Goal: Task Accomplishment & Management: Complete application form

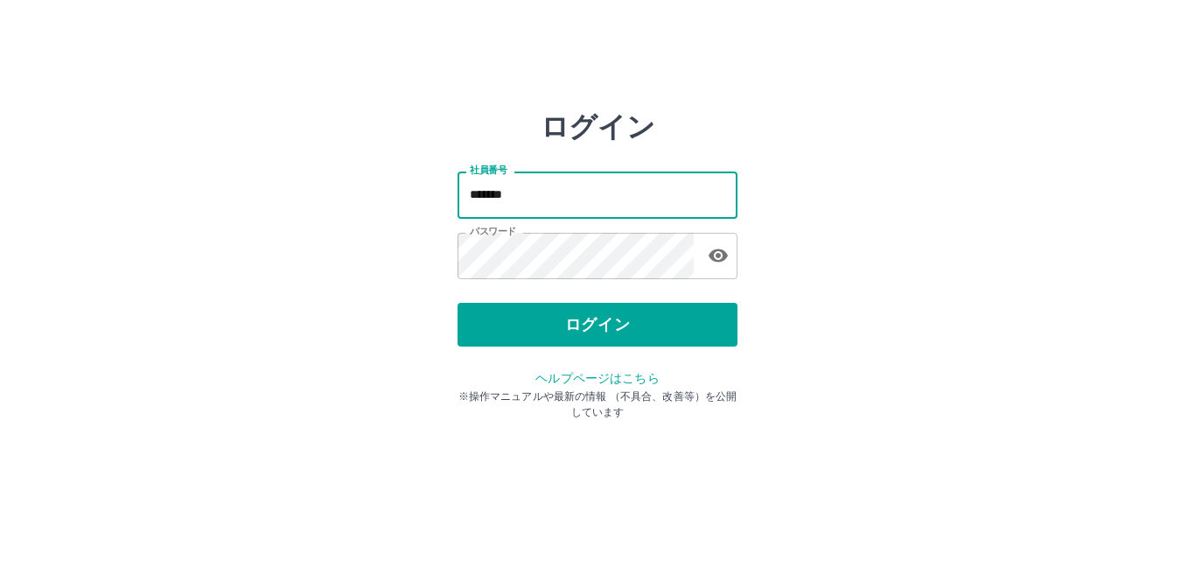
click at [538, 191] on input "*******" at bounding box center [598, 195] width 280 height 46
type input "*******"
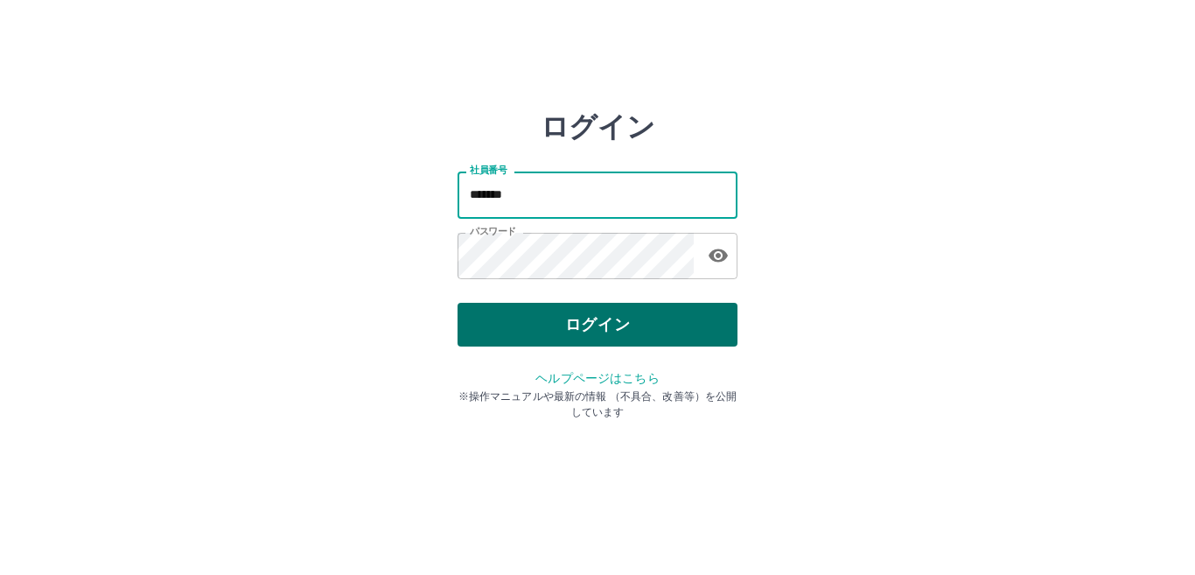
click at [624, 330] on button "ログイン" at bounding box center [598, 325] width 280 height 44
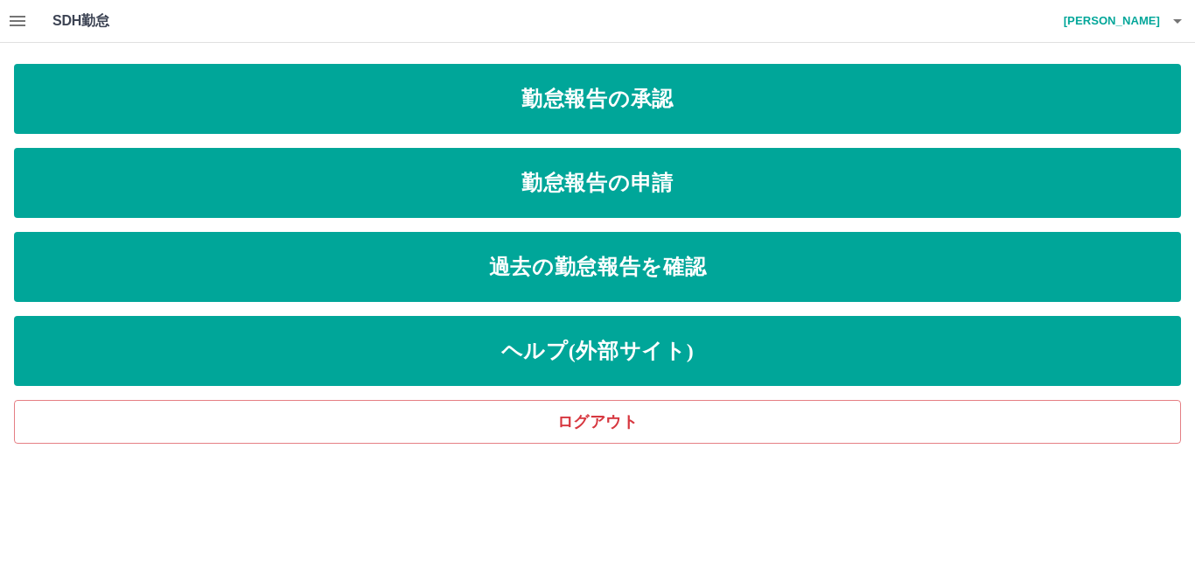
click at [526, 94] on link "勤怠報告の承認" at bounding box center [597, 99] width 1167 height 70
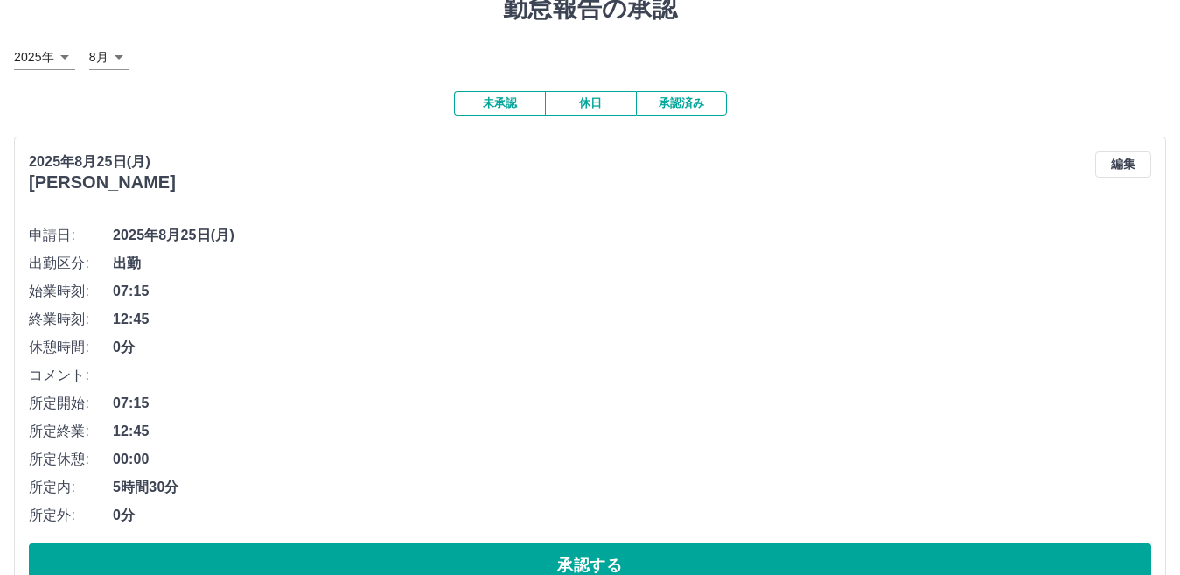
scroll to position [175, 0]
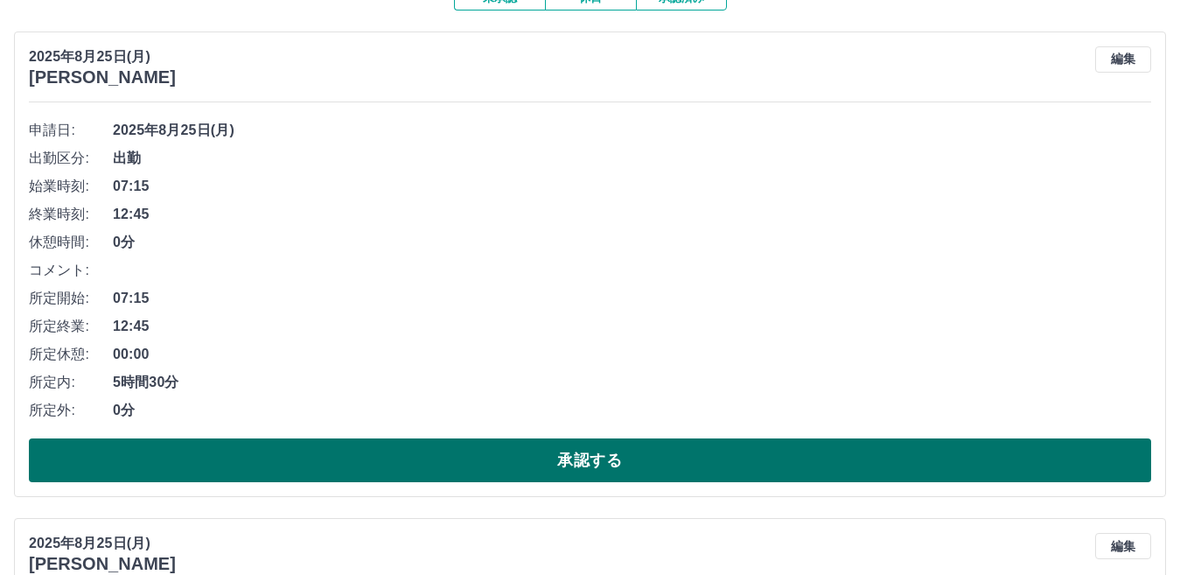
click at [547, 473] on button "承認する" at bounding box center [590, 460] width 1123 height 44
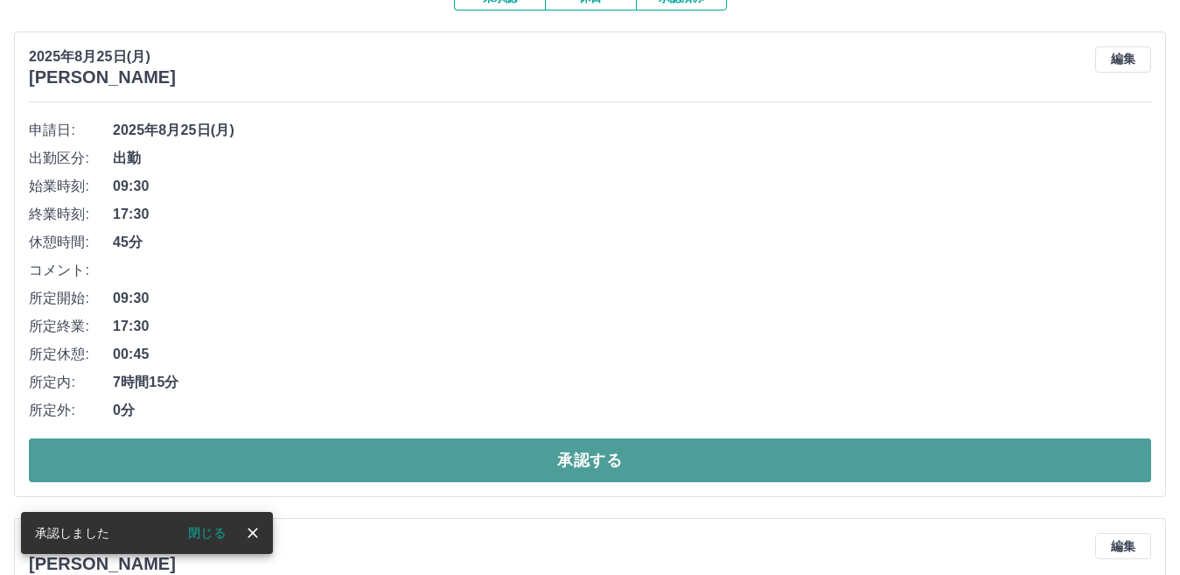
click at [527, 442] on button "承認する" at bounding box center [590, 460] width 1123 height 44
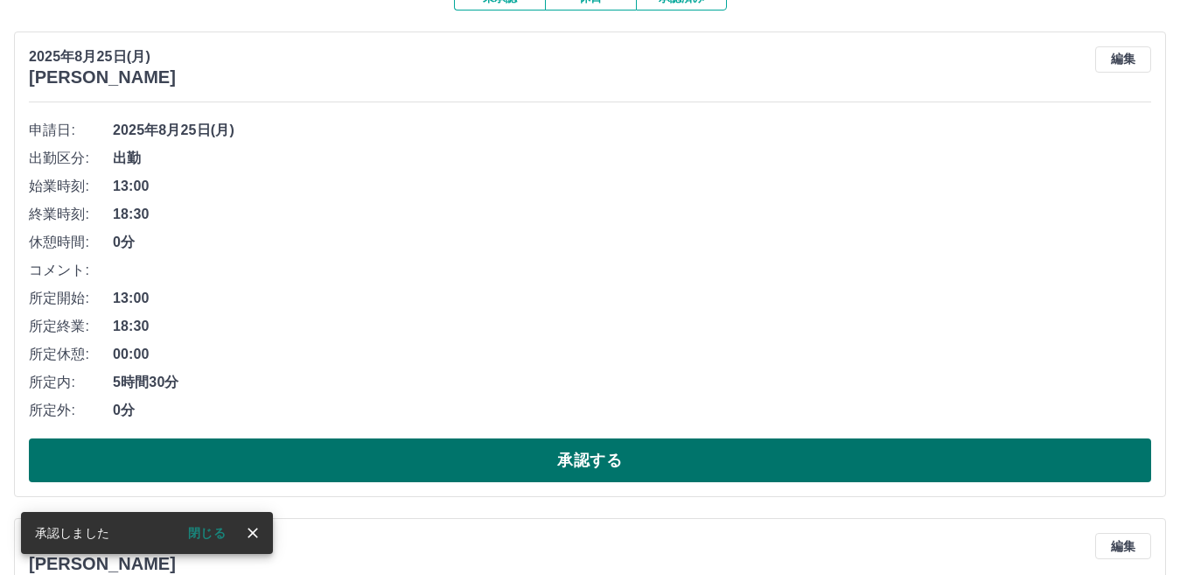
click at [536, 460] on button "承認する" at bounding box center [590, 460] width 1123 height 44
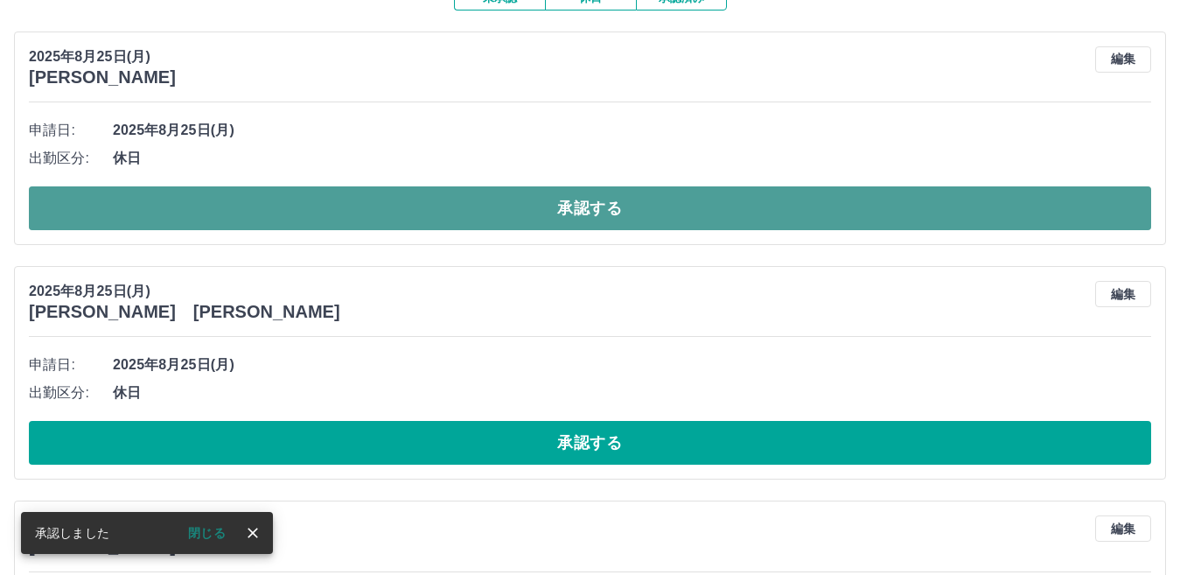
click at [530, 214] on button "承認する" at bounding box center [590, 208] width 1123 height 44
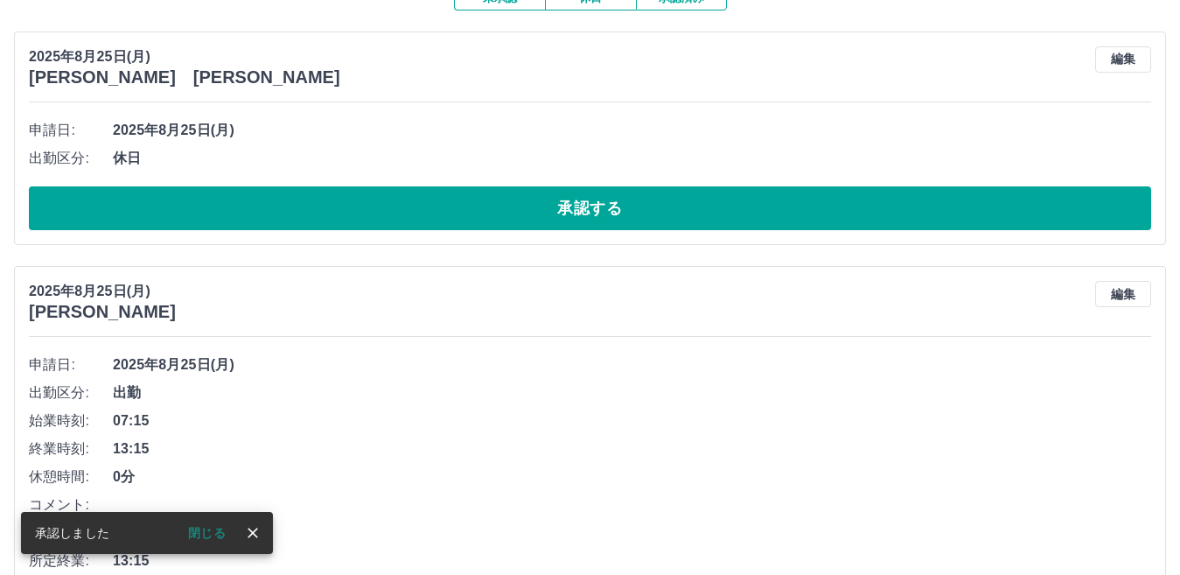
click at [530, 214] on button "承認する" at bounding box center [590, 208] width 1123 height 44
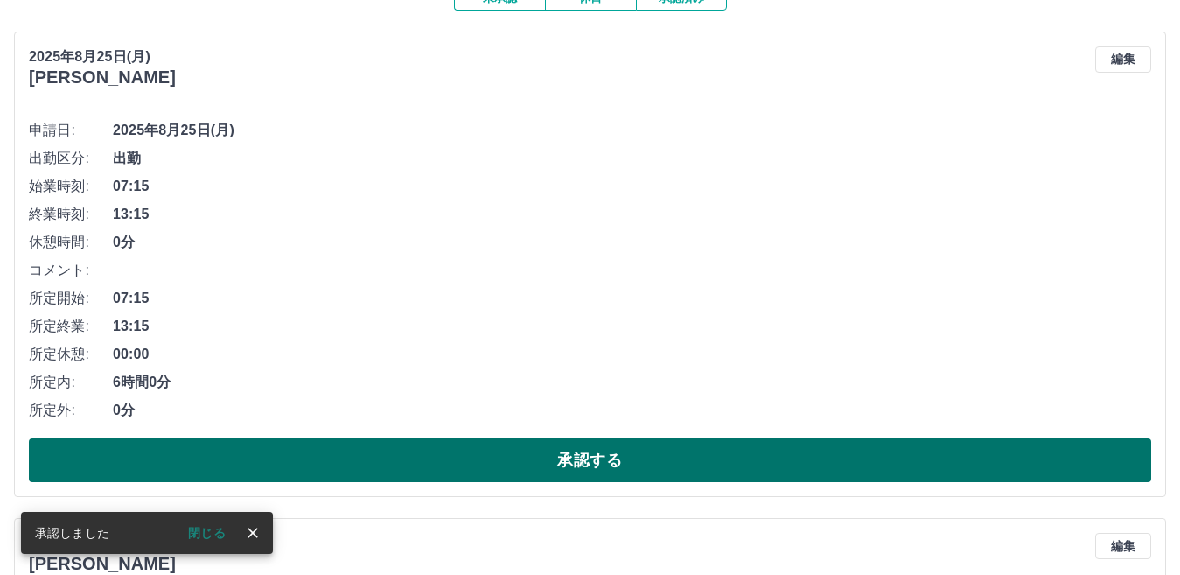
click at [621, 450] on button "承認する" at bounding box center [590, 460] width 1123 height 44
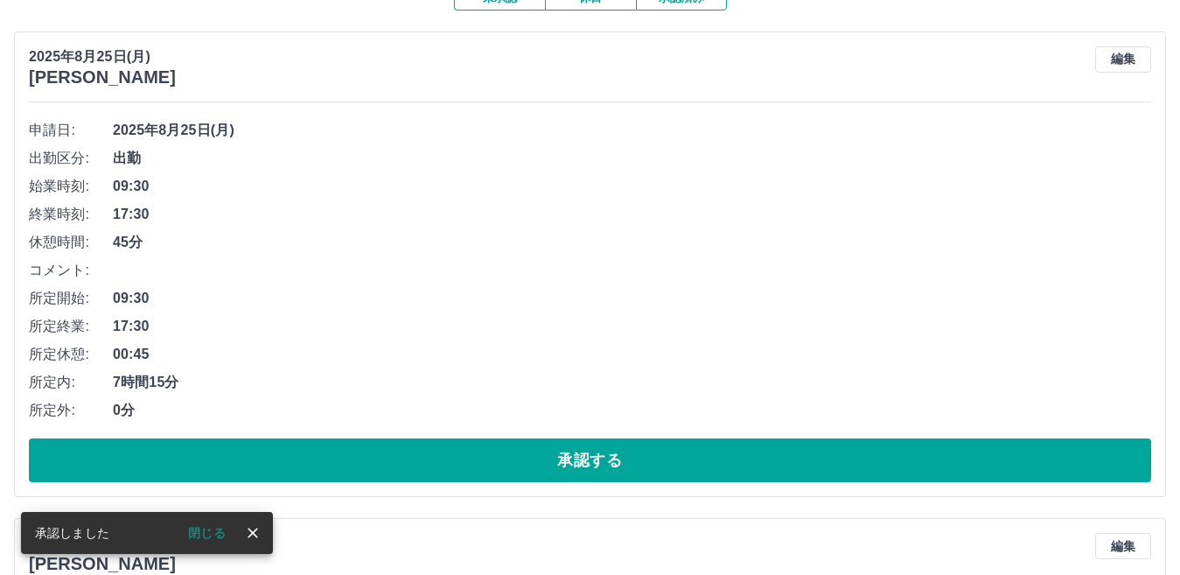
click at [630, 449] on button "承認する" at bounding box center [590, 460] width 1123 height 44
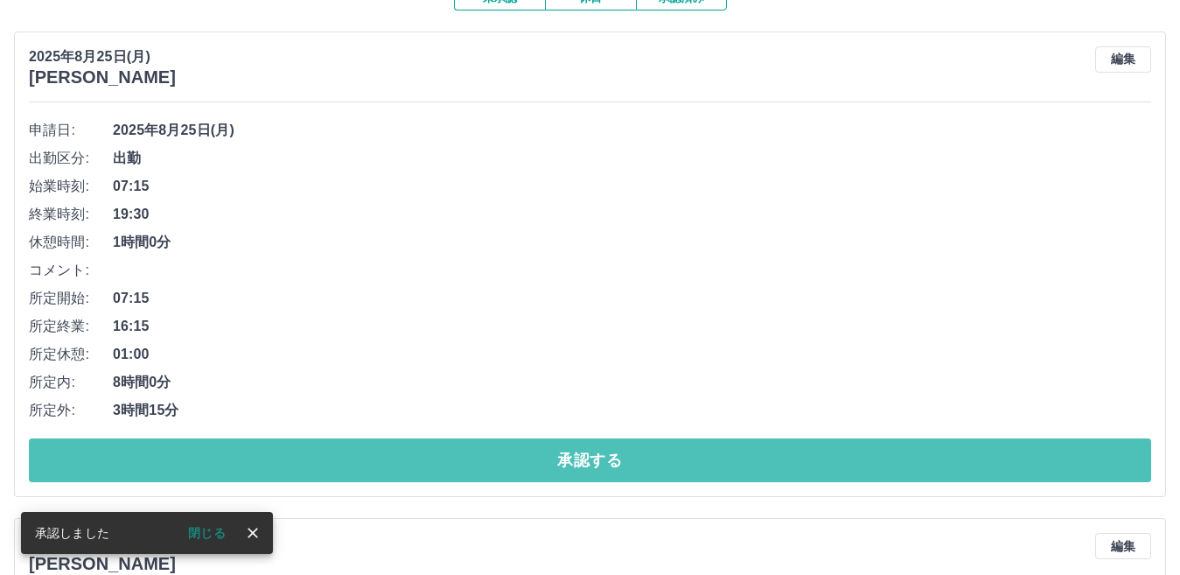
click at [630, 449] on button "承認する" at bounding box center [590, 460] width 1123 height 44
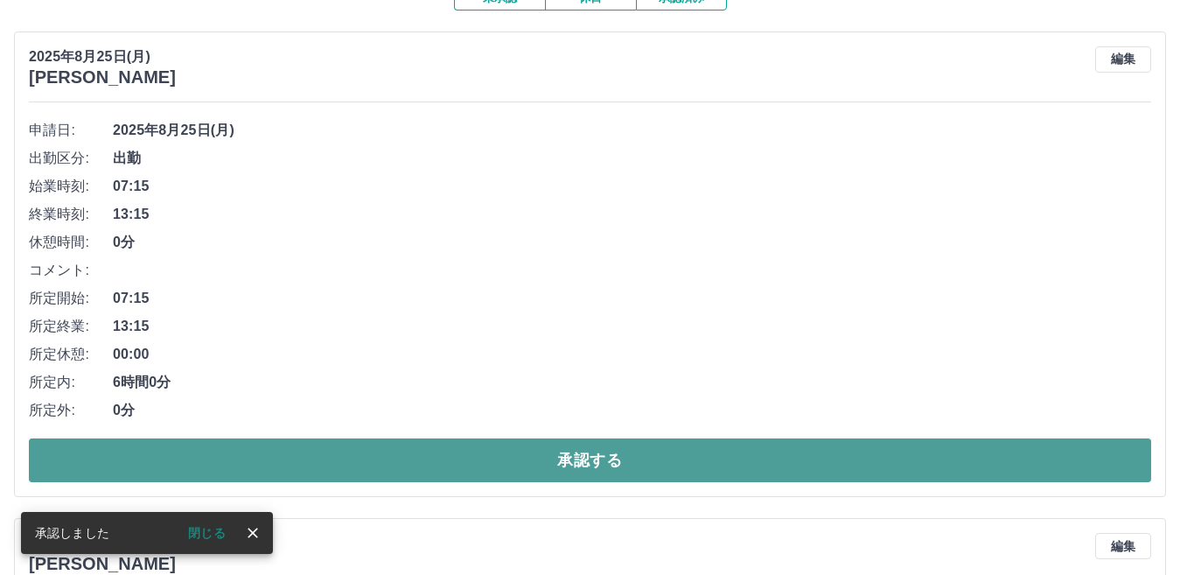
click at [632, 459] on button "承認する" at bounding box center [590, 460] width 1123 height 44
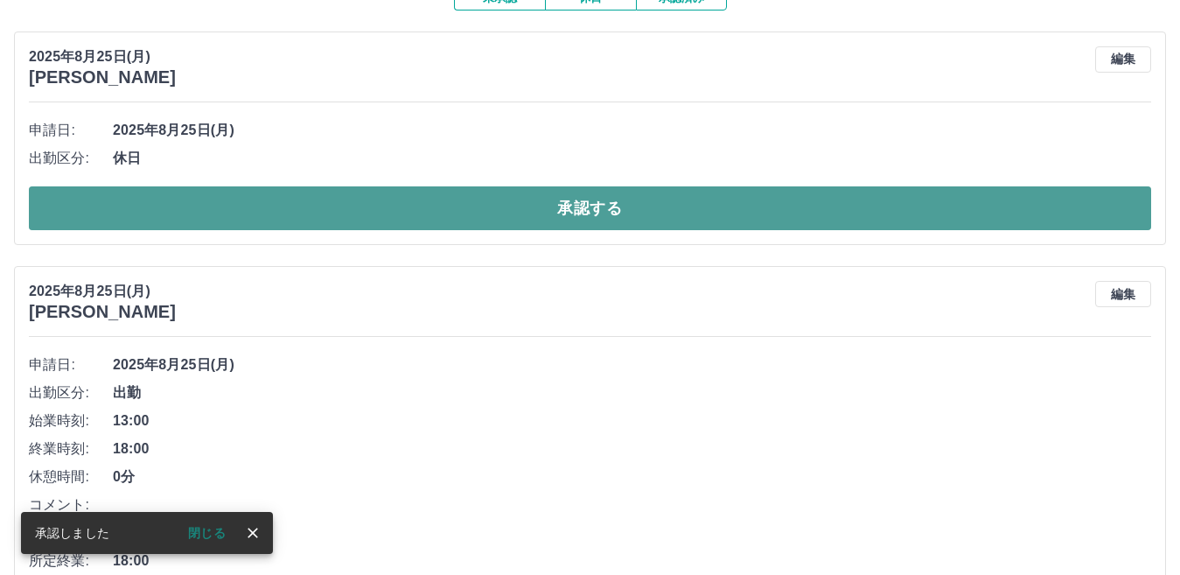
click at [612, 211] on button "承認する" at bounding box center [590, 208] width 1123 height 44
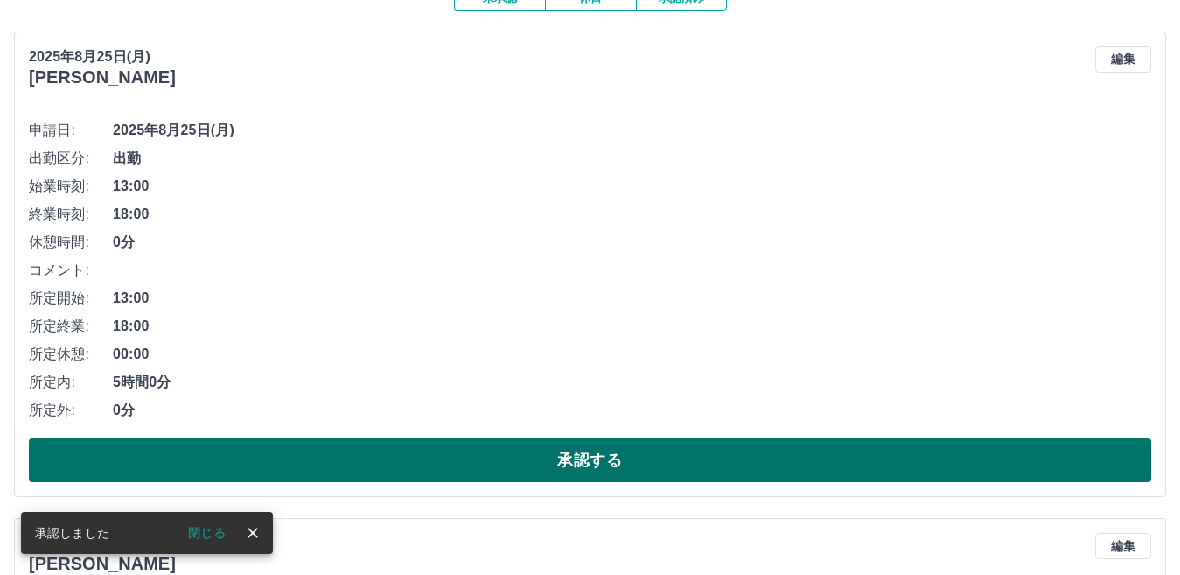
click at [589, 473] on button "承認する" at bounding box center [590, 460] width 1123 height 44
click at [621, 462] on button "承認する" at bounding box center [590, 460] width 1123 height 44
click at [613, 445] on button "承認する" at bounding box center [590, 460] width 1123 height 44
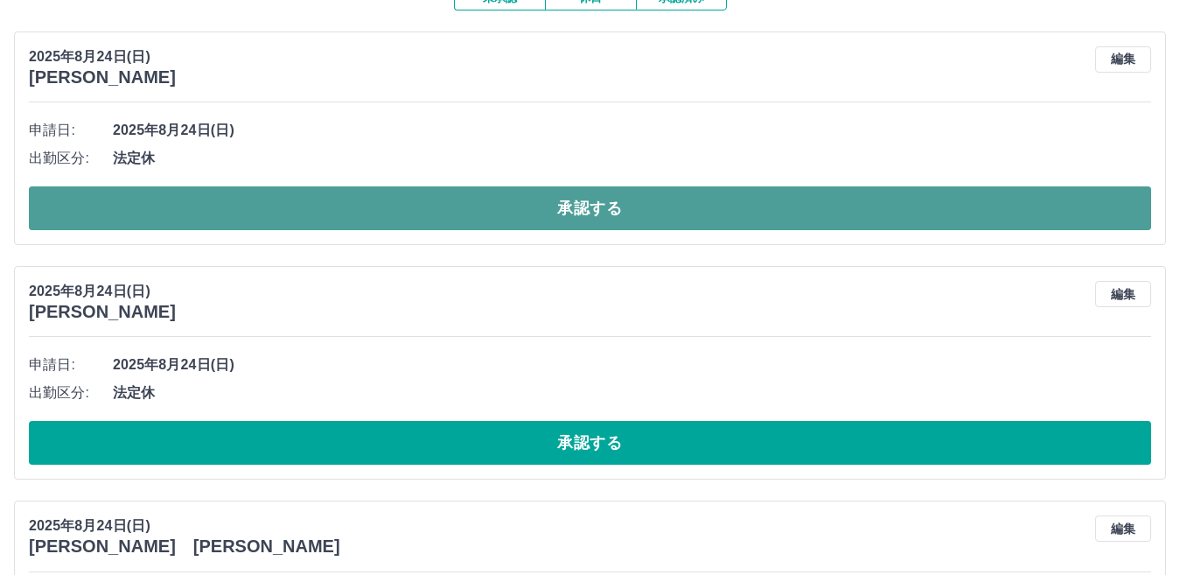
click at [561, 195] on button "承認する" at bounding box center [590, 208] width 1123 height 44
click at [611, 199] on button "承認する" at bounding box center [590, 208] width 1123 height 44
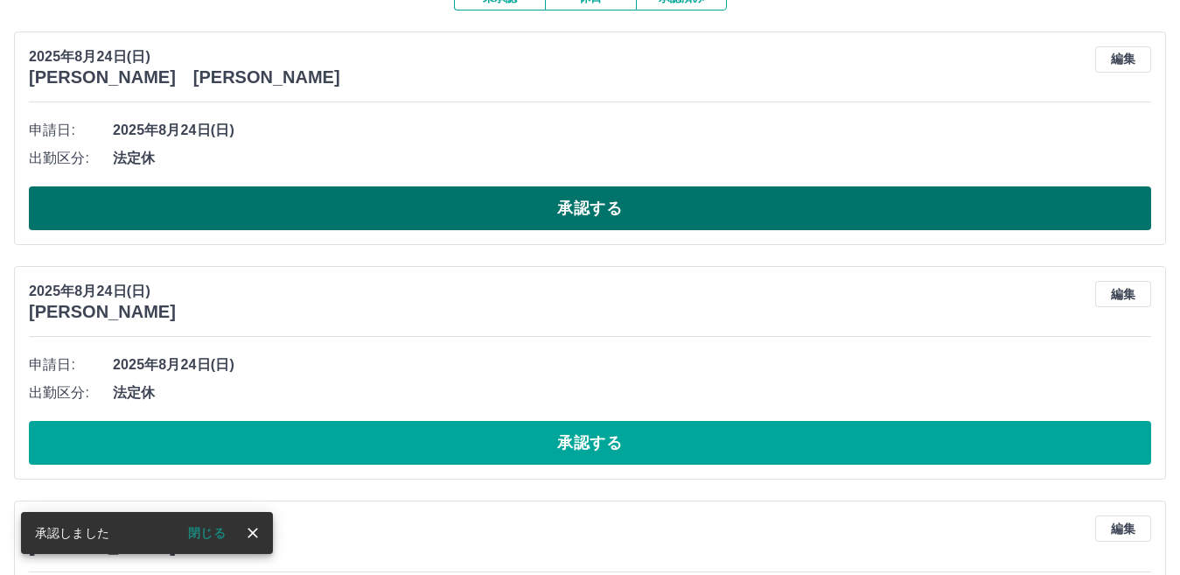
click at [606, 206] on button "承認する" at bounding box center [590, 208] width 1123 height 44
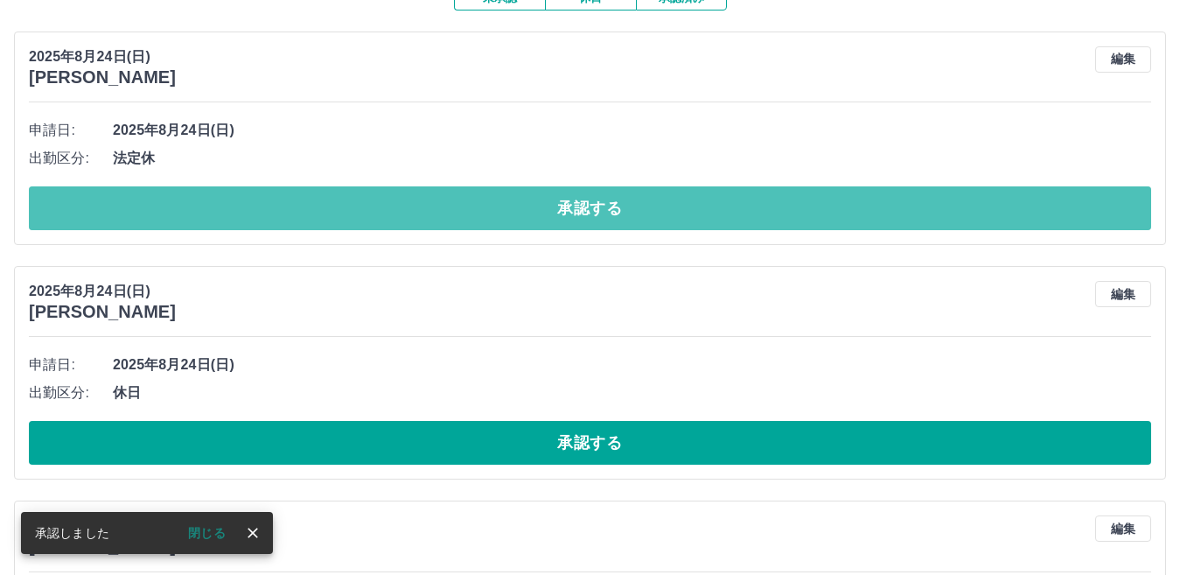
click at [606, 206] on button "承認する" at bounding box center [590, 208] width 1123 height 44
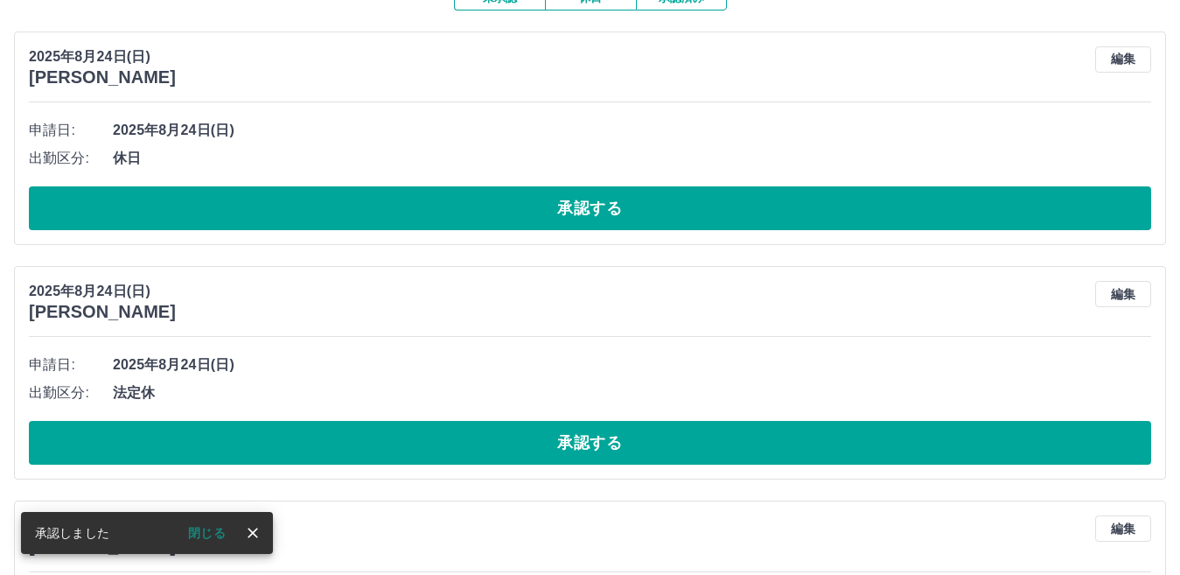
click at [592, 207] on button "承認する" at bounding box center [590, 208] width 1123 height 44
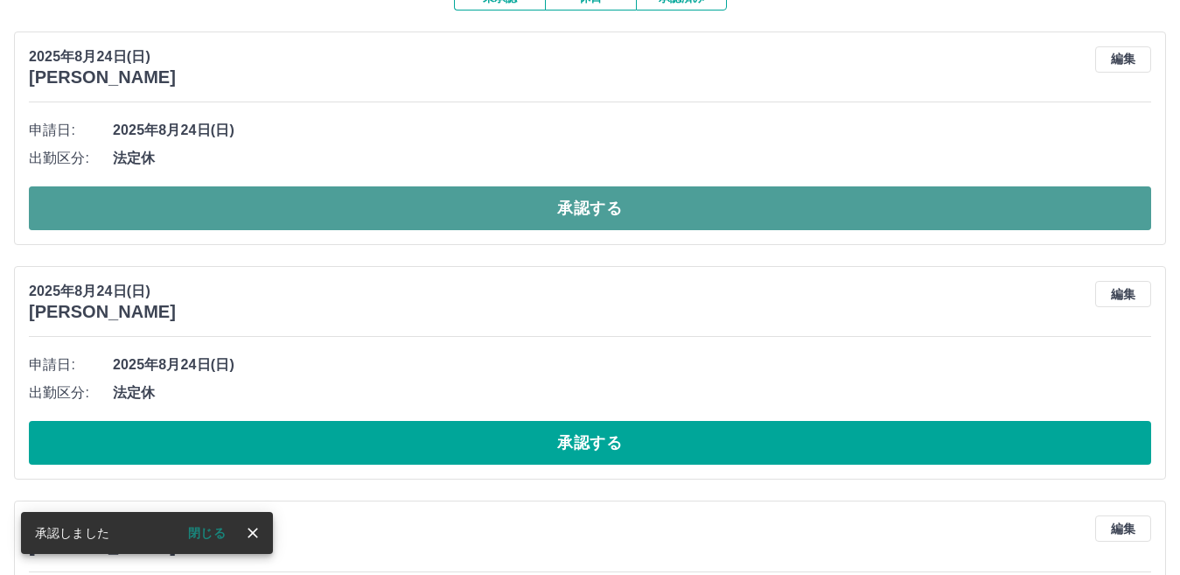
click at [587, 209] on button "承認する" at bounding box center [590, 208] width 1123 height 44
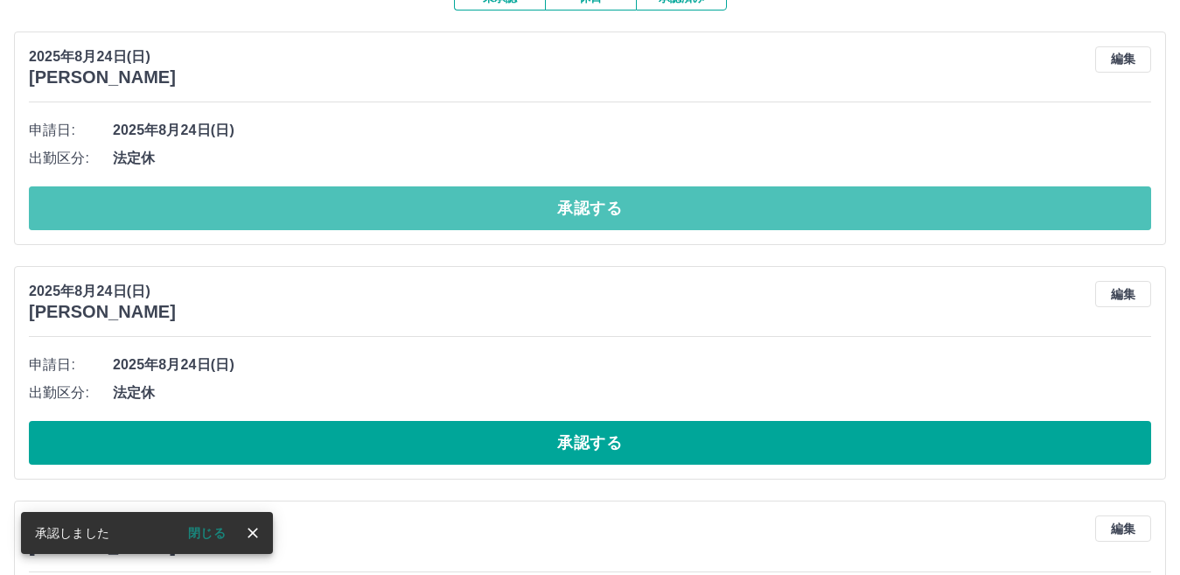
click at [588, 209] on button "承認する" at bounding box center [590, 208] width 1123 height 44
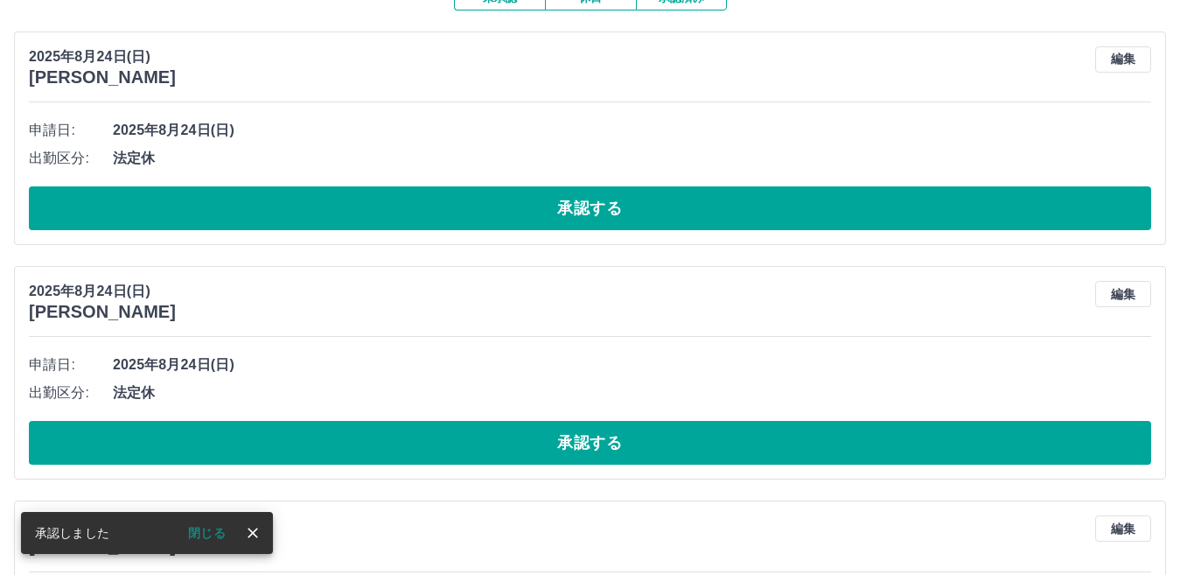
click at [588, 209] on button "承認する" at bounding box center [590, 208] width 1123 height 44
click at [589, 209] on button "承認する" at bounding box center [590, 208] width 1123 height 44
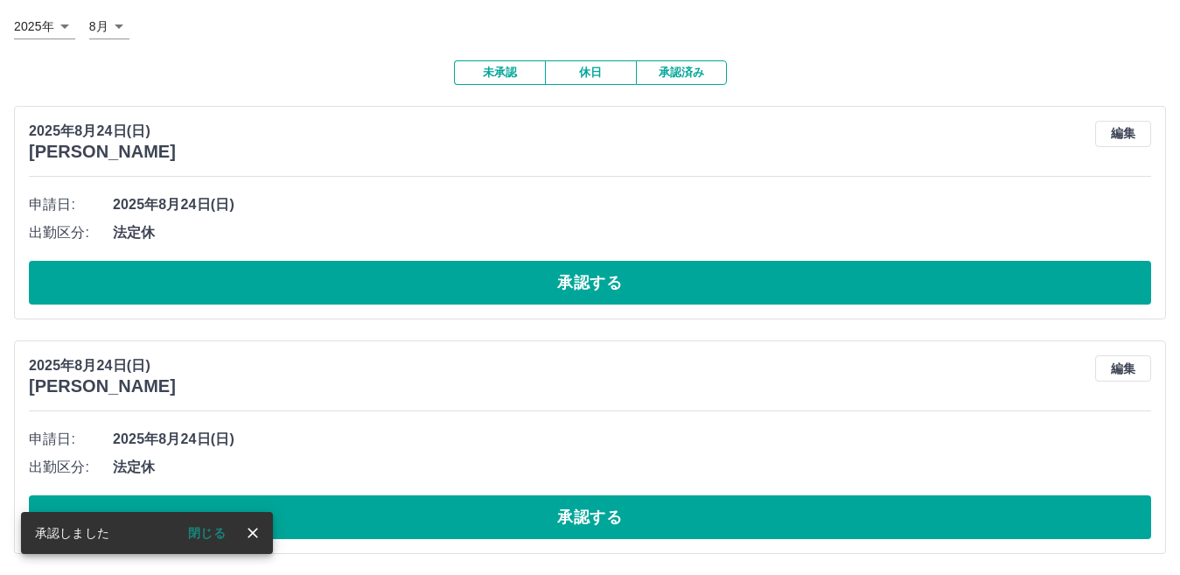
scroll to position [102, 0]
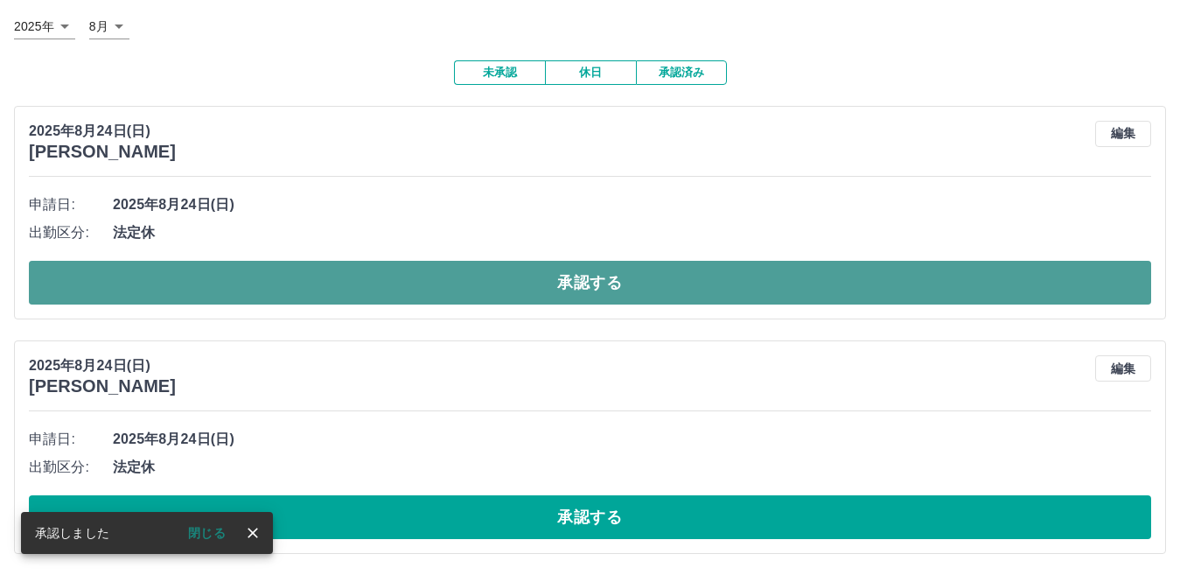
click at [590, 281] on button "承認する" at bounding box center [590, 283] width 1123 height 44
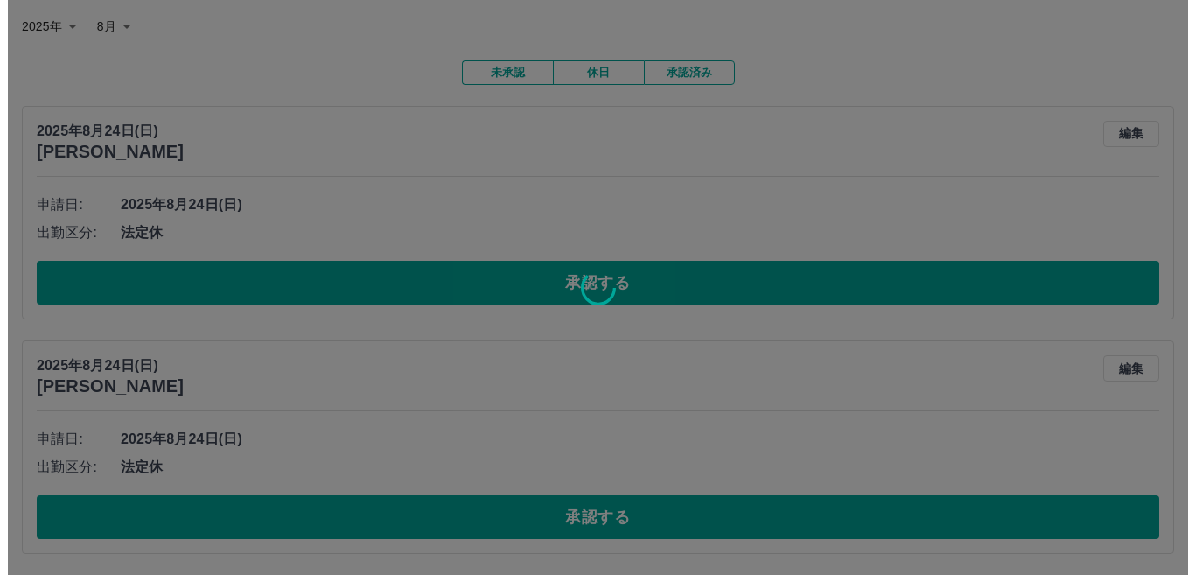
scroll to position [0, 0]
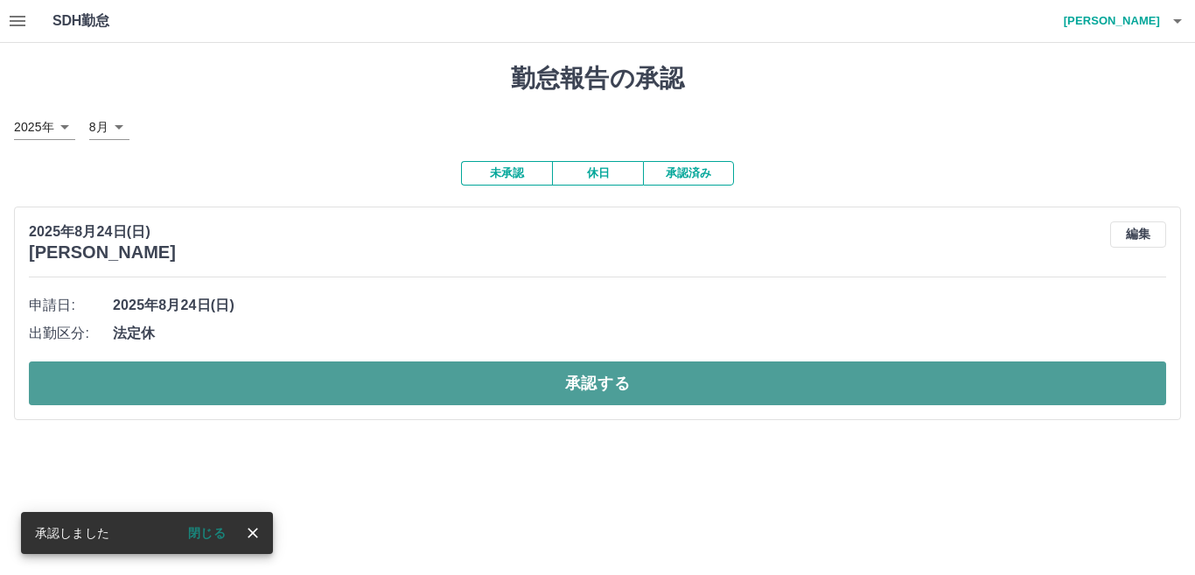
click at [574, 374] on button "承認する" at bounding box center [598, 383] width 1138 height 44
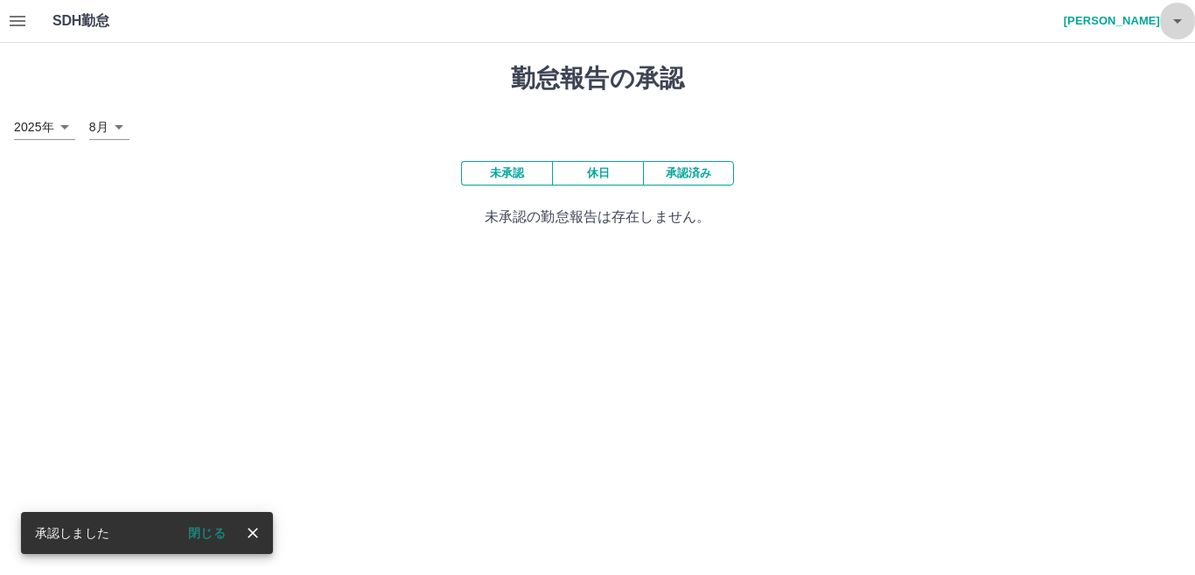
click at [1177, 22] on icon "button" at bounding box center [1177, 21] width 9 height 4
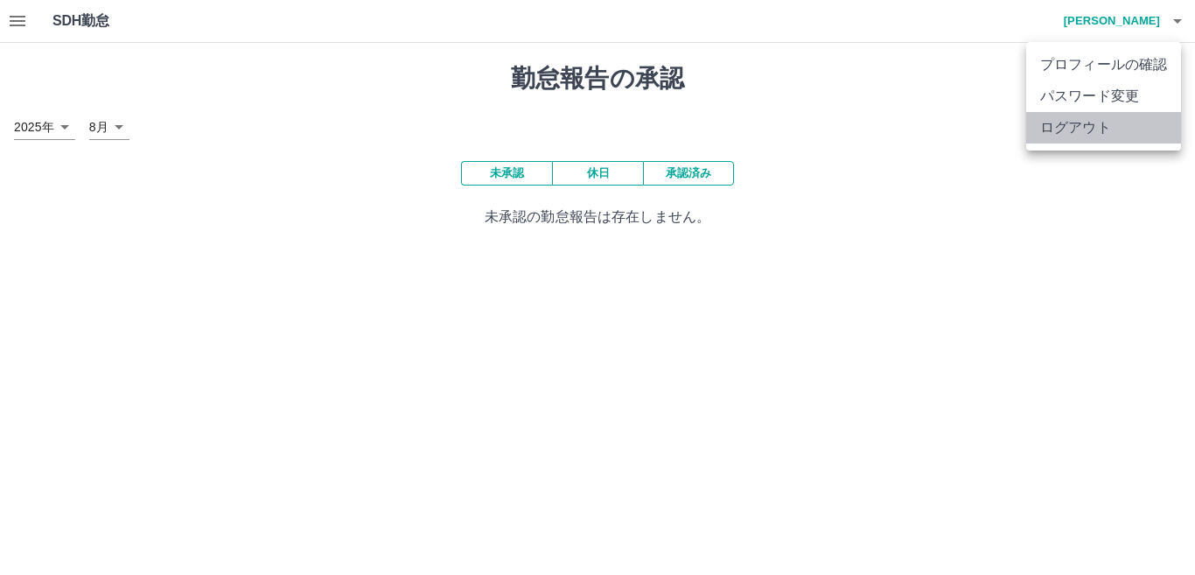
click at [1108, 124] on li "ログアウト" at bounding box center [1103, 128] width 155 height 32
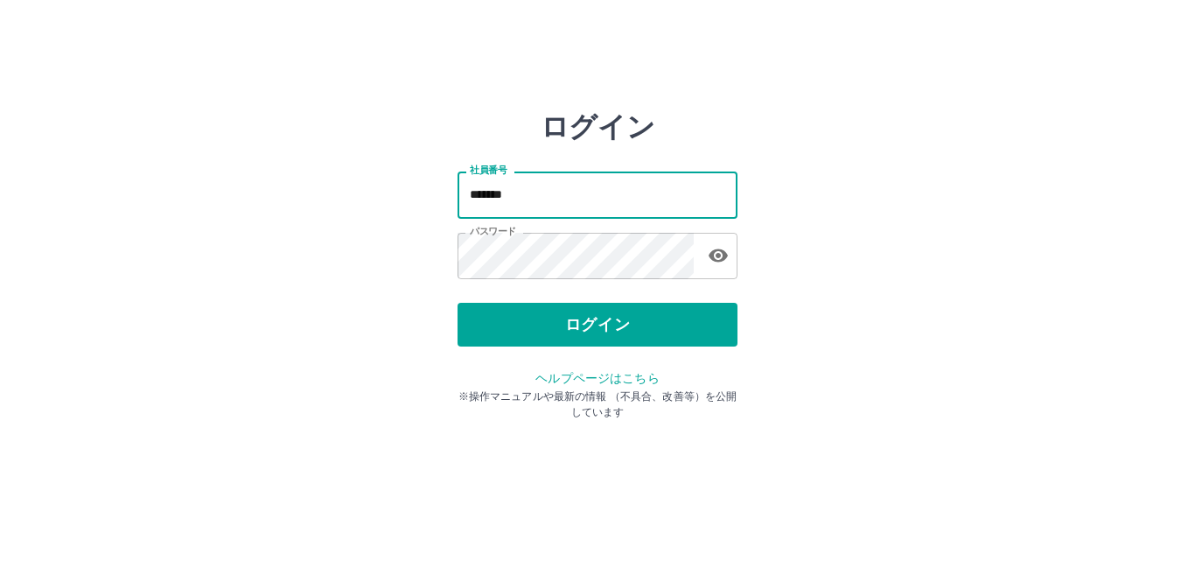
click at [528, 190] on input "*******" at bounding box center [598, 195] width 280 height 46
type input "*******"
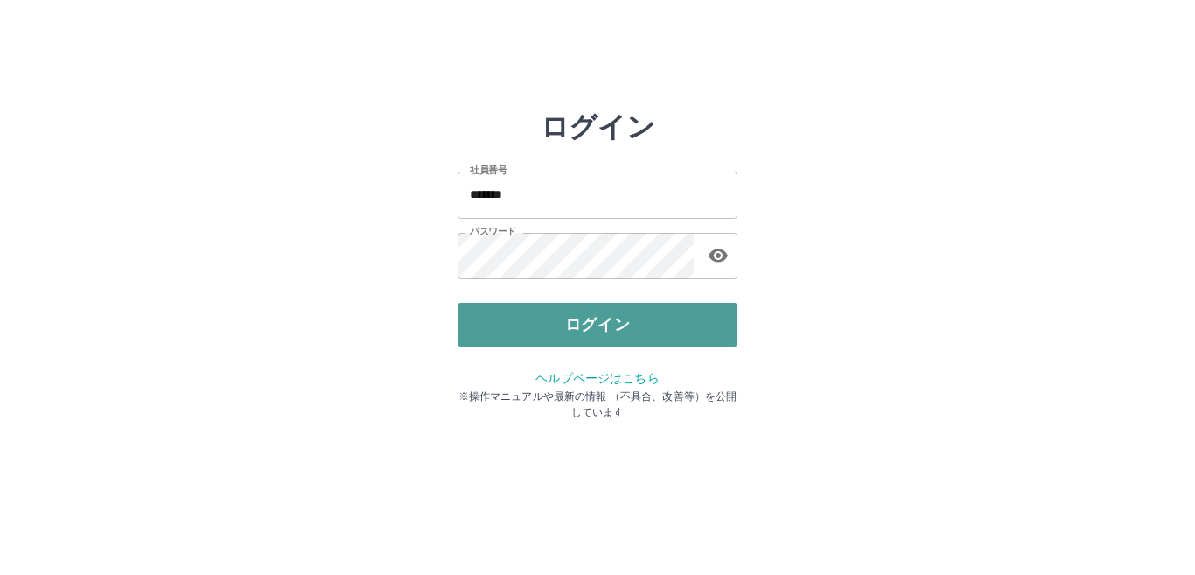
click at [573, 336] on button "ログイン" at bounding box center [598, 325] width 280 height 44
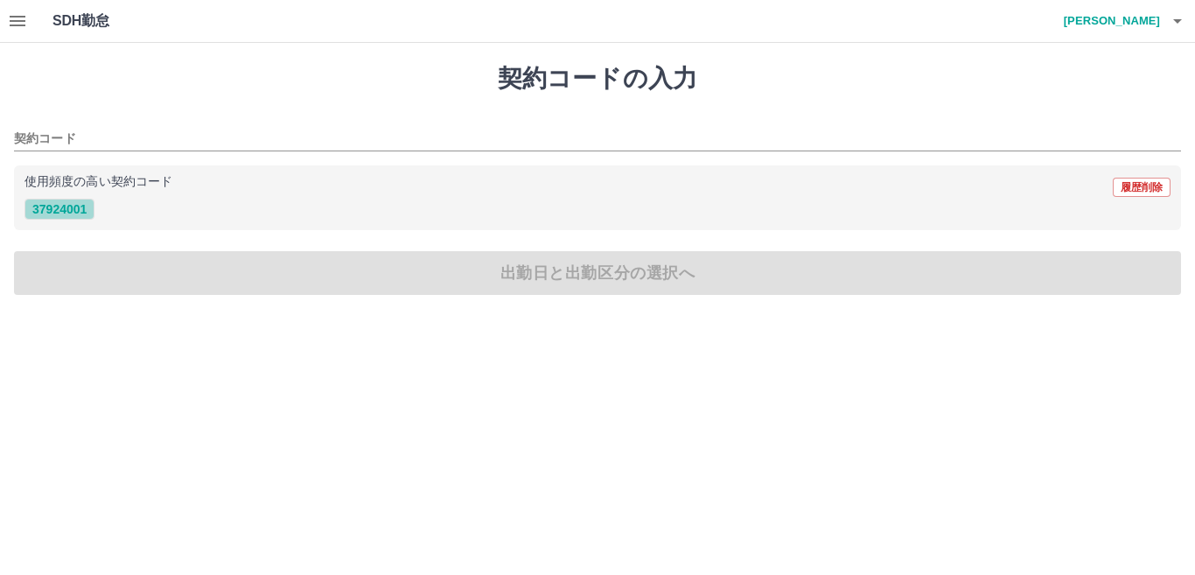
click at [46, 202] on button "37924001" at bounding box center [60, 209] width 70 height 21
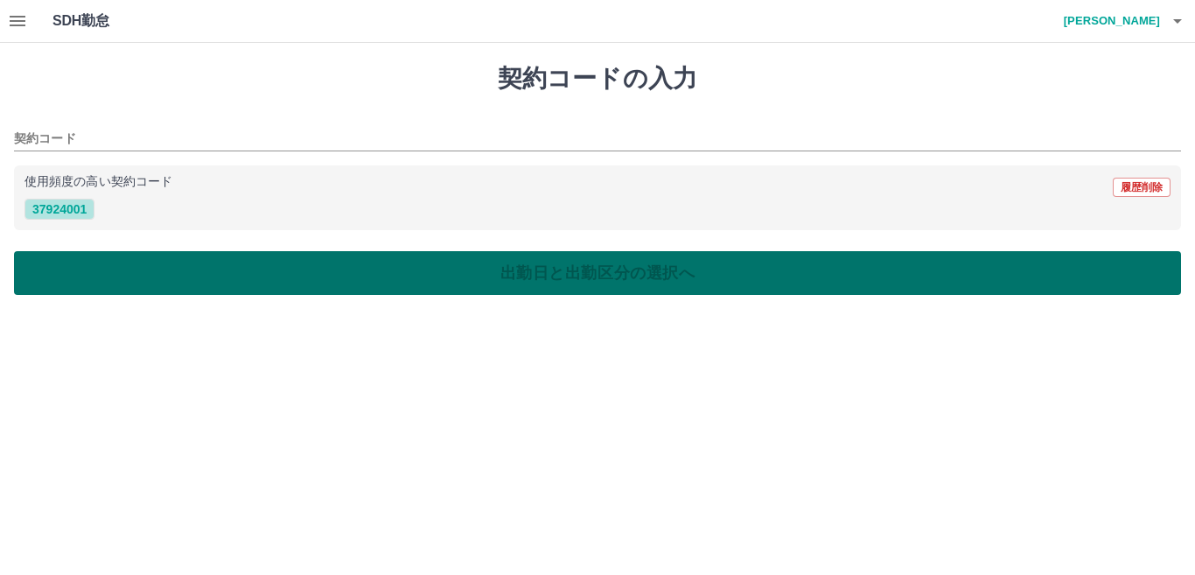
type input "********"
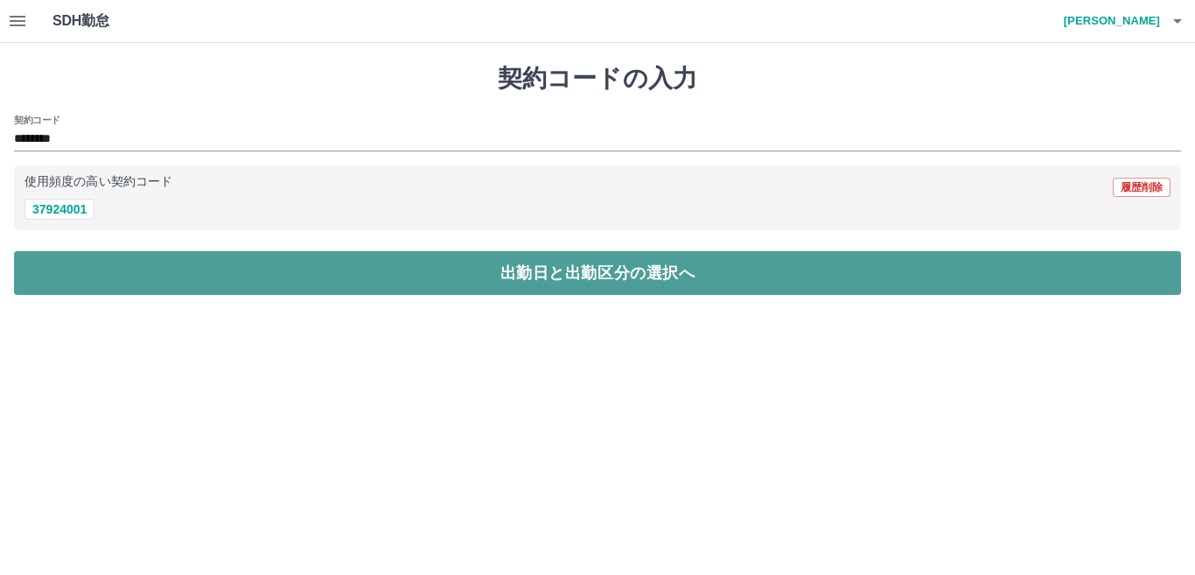
drag, startPoint x: 61, startPoint y: 288, endPoint x: 68, endPoint y: 270, distance: 19.7
click at [61, 288] on button "出勤日と出勤区分の選択へ" at bounding box center [597, 273] width 1167 height 44
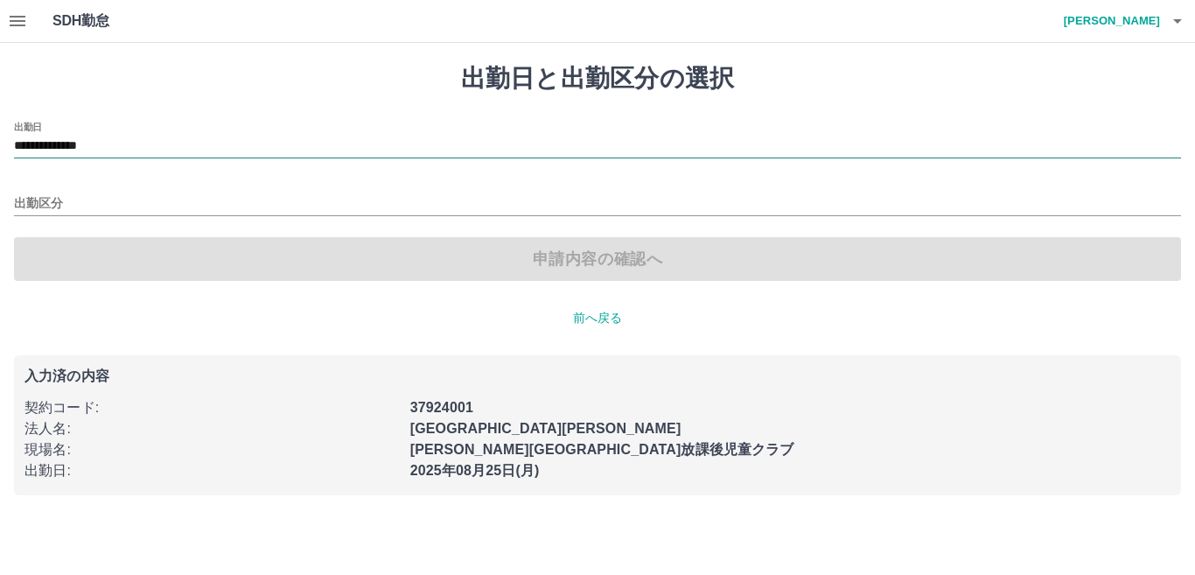
click at [118, 149] on input "**********" at bounding box center [597, 147] width 1167 height 22
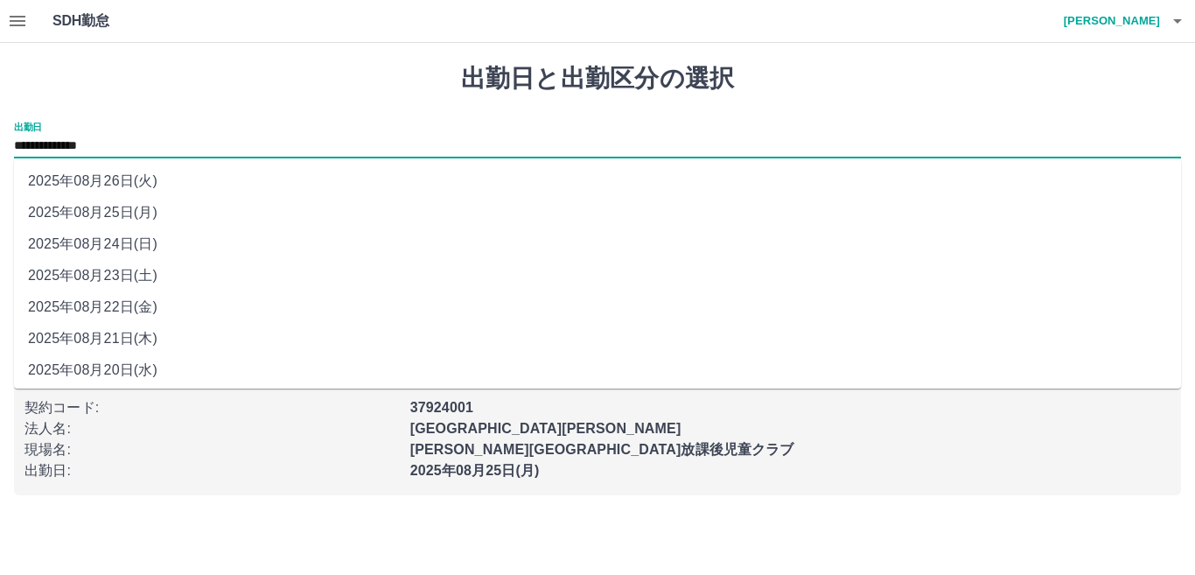
click at [107, 241] on li "2025年08月24日(日)" at bounding box center [597, 244] width 1167 height 32
type input "**********"
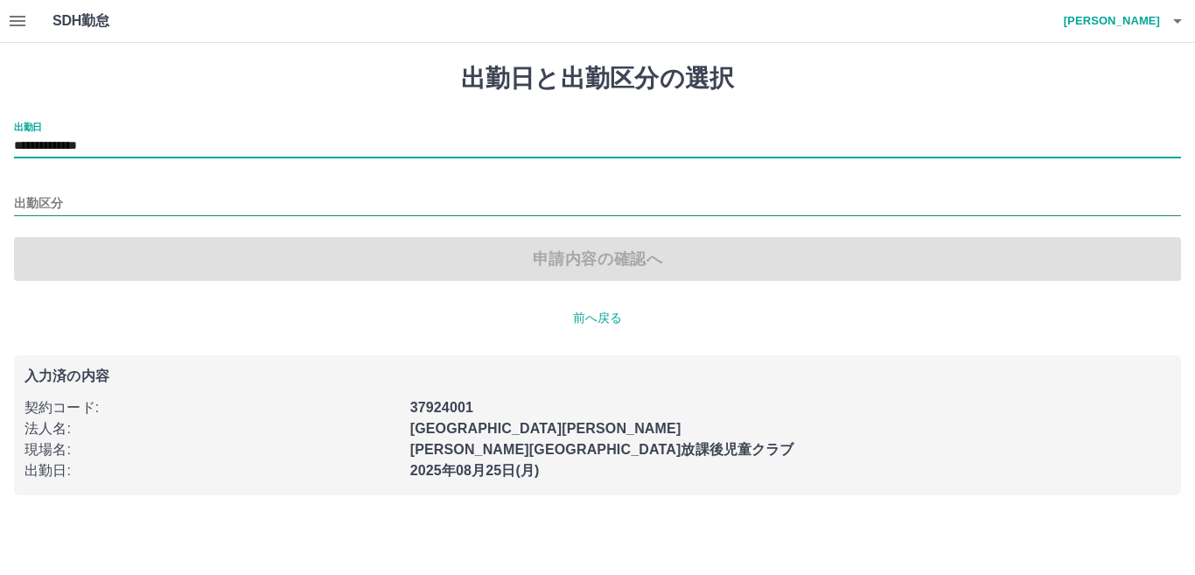
drag, startPoint x: 18, startPoint y: 196, endPoint x: 25, endPoint y: 212, distance: 17.2
click at [18, 198] on input "出勤区分" at bounding box center [597, 204] width 1167 height 22
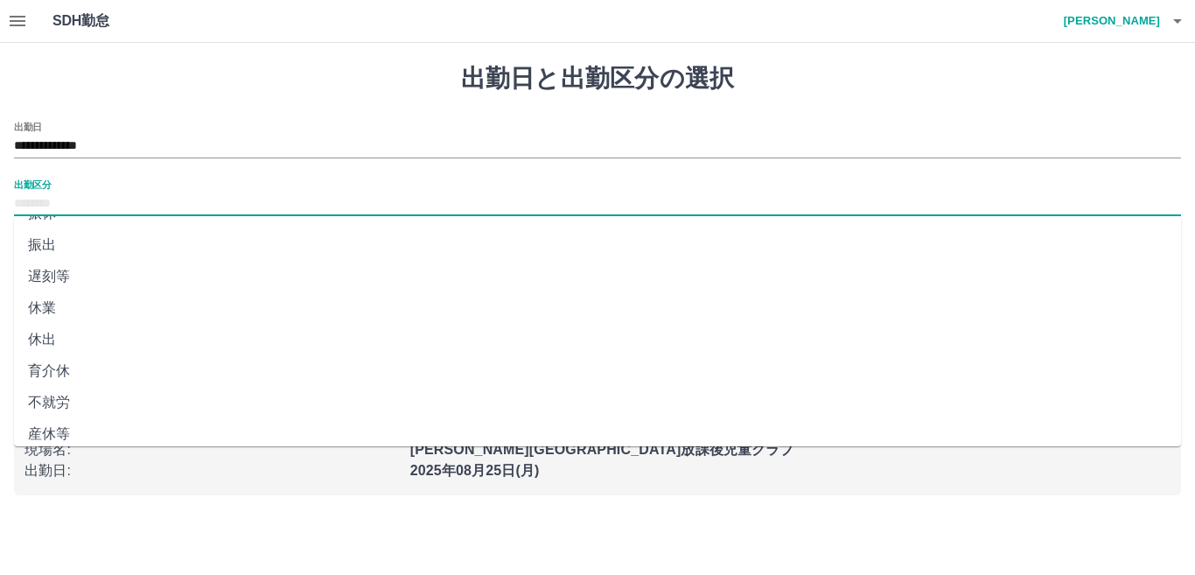
scroll to position [351, 0]
click at [52, 393] on li "法定休" at bounding box center [597, 392] width 1167 height 32
type input "***"
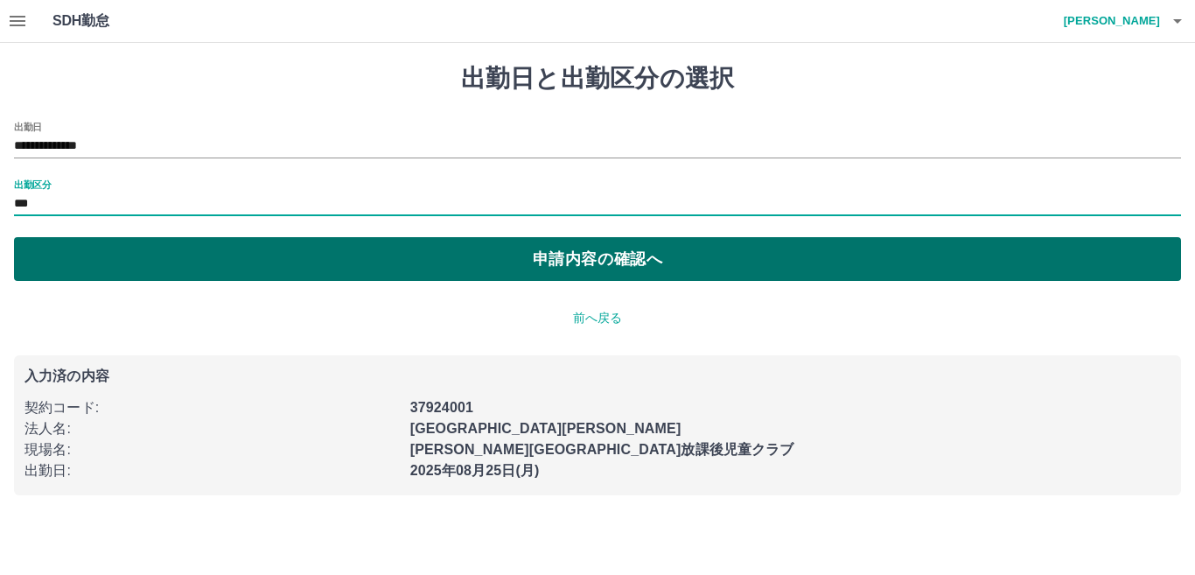
click at [298, 259] on button "申請内容の確認へ" at bounding box center [597, 259] width 1167 height 44
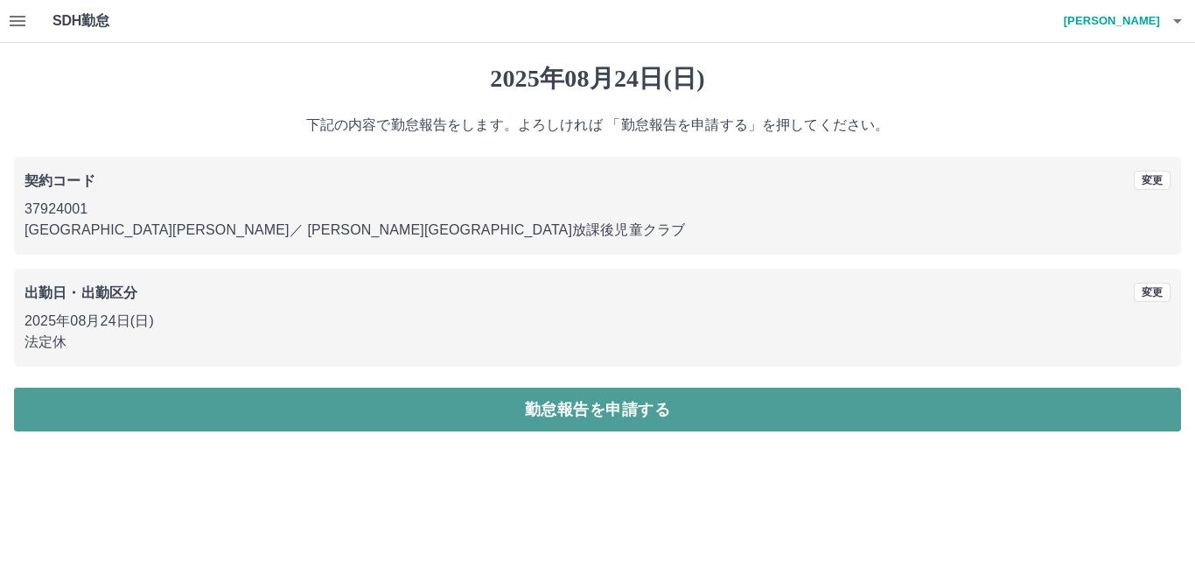
click at [388, 407] on button "勤怠報告を申請する" at bounding box center [597, 410] width 1167 height 44
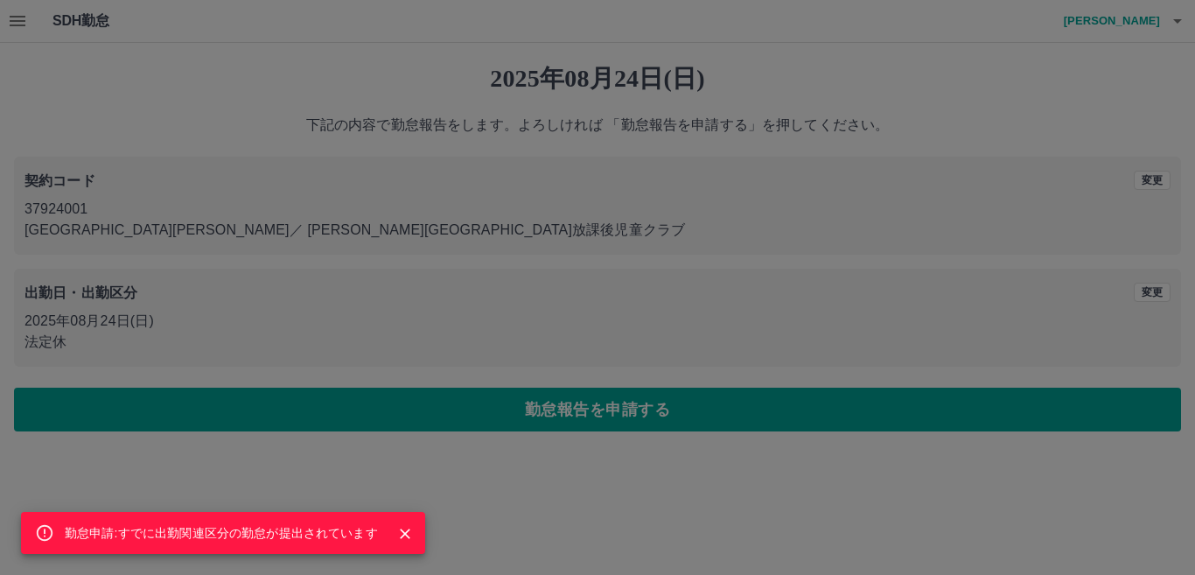
click at [1183, 18] on div "勤怠申請:すでに出勤関連区分の勤怠が提出されています" at bounding box center [597, 287] width 1195 height 575
